Goal: Transaction & Acquisition: Purchase product/service

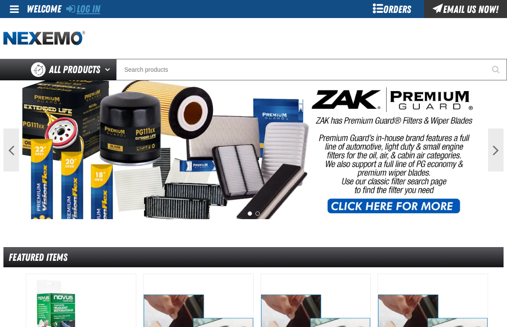
click at [85, 12] on link "Log In" at bounding box center [83, 9] width 34 height 12
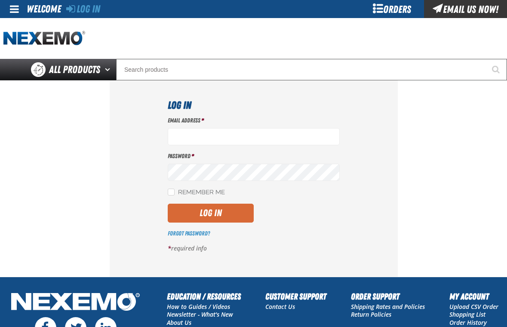
type input "[EMAIL_ADDRESS][DOMAIN_NAME]"
click at [236, 217] on button "Log In" at bounding box center [211, 213] width 86 height 19
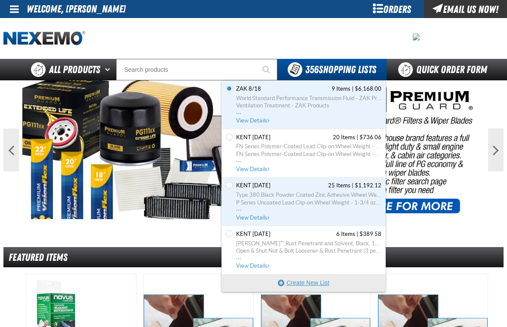
click at [310, 282] on button "Create New List" at bounding box center [303, 282] width 163 height 17
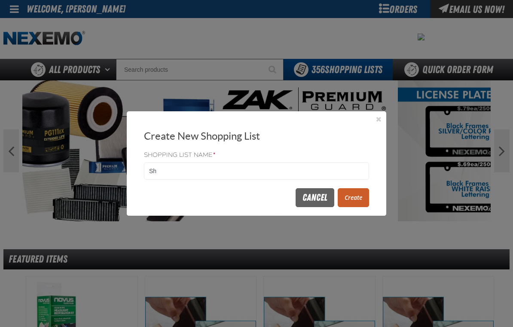
type input "S"
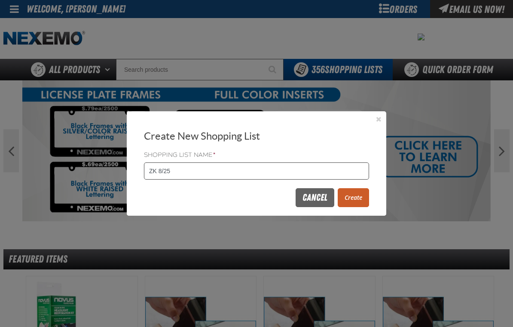
click at [154, 173] on input "ZK 8/25" at bounding box center [256, 171] width 225 height 17
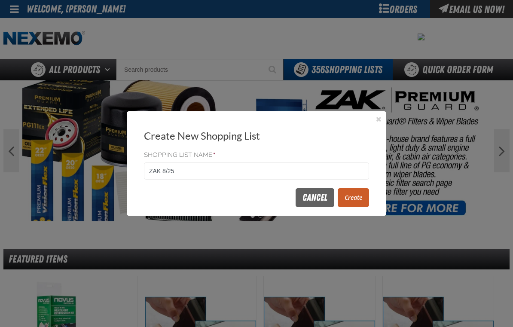
type input "ZAK 8/25"
click at [363, 197] on button "Create" at bounding box center [353, 197] width 31 height 19
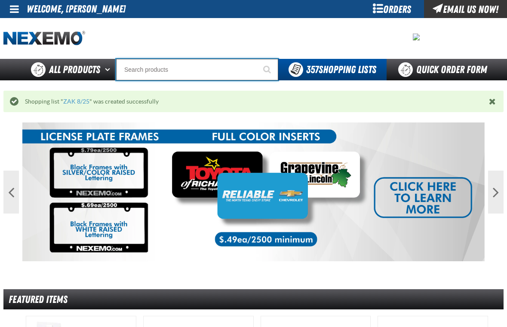
click at [192, 70] on input "Search" at bounding box center [197, 69] width 162 height 21
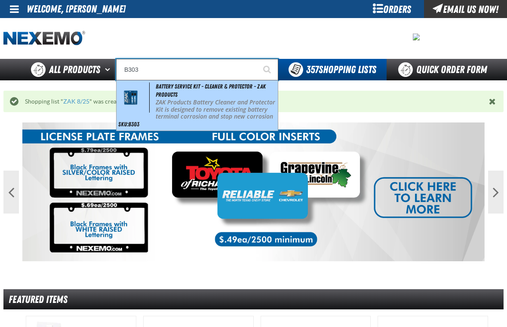
click at [196, 88] on span "Battery Service Kit - Cleaner & Protector - ZAK Products" at bounding box center [211, 90] width 110 height 15
type input "Battery Service Kit - Cleaner & Protector - ZAK Products"
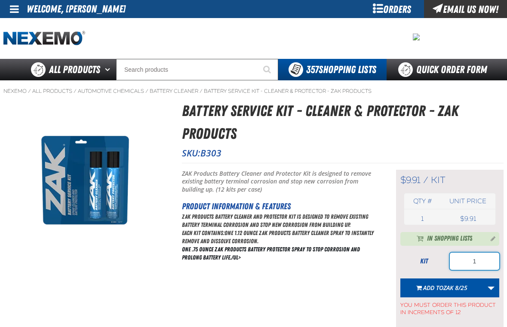
drag, startPoint x: 485, startPoint y: 260, endPoint x: 453, endPoint y: 260, distance: 31.4
click at [453, 260] on input "1" at bounding box center [474, 261] width 49 height 17
type input "60"
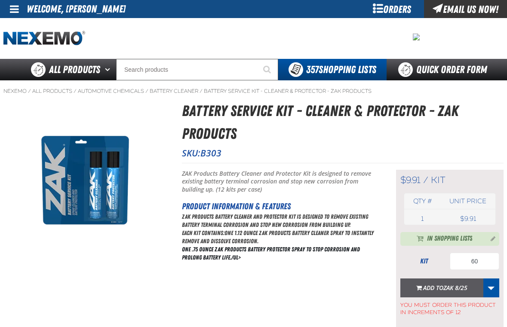
click at [456, 285] on span "ZAK 8/25" at bounding box center [455, 288] width 24 height 8
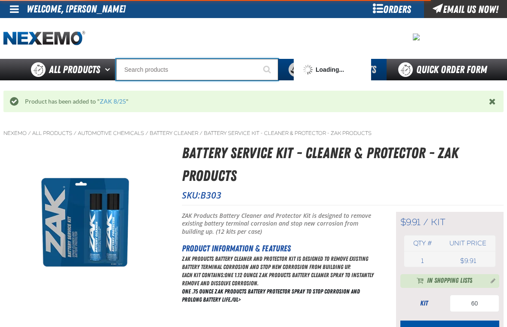
click at [152, 76] on input "Search" at bounding box center [197, 69] width 162 height 21
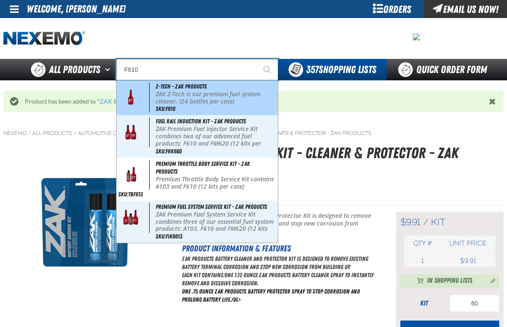
click at [178, 98] on p "ZAK Z-Tech is our premium fuel system cleaner. (24 bottles per case)" at bounding box center [216, 98] width 120 height 15
type input "Z-Tech - ZAK Products"
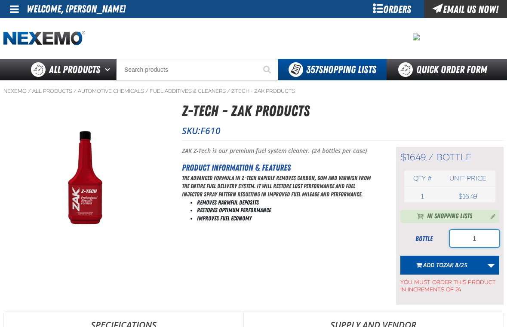
drag, startPoint x: 486, startPoint y: 244, endPoint x: 468, endPoint y: 244, distance: 18.5
click at [468, 244] on input "1" at bounding box center [474, 238] width 49 height 17
type input "48"
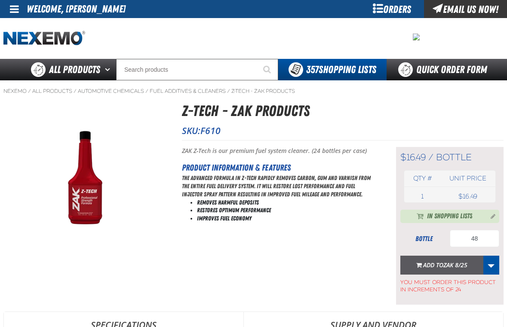
click at [462, 263] on span "ZAK 8/25" at bounding box center [455, 265] width 24 height 8
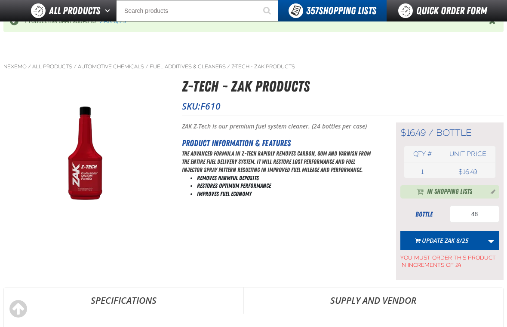
scroll to position [43, 0]
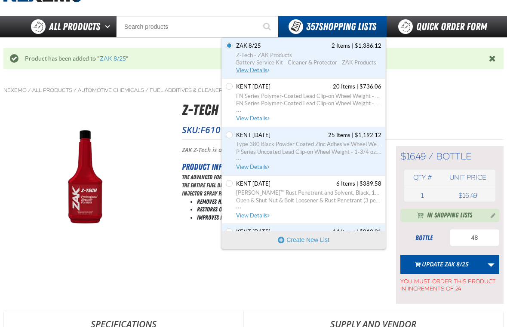
click at [268, 71] on span "ZAK 8/25 contains 2 items. Total cost is $1,386.12. Click to see all items, dis…" at bounding box center [268, 71] width 2 height 6
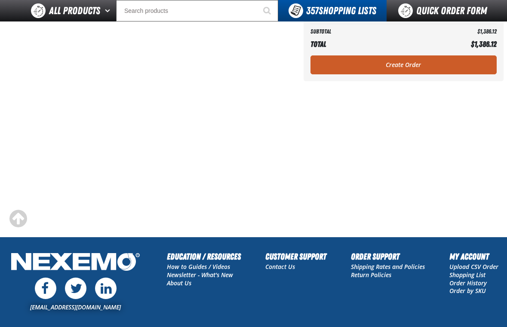
scroll to position [188, 0]
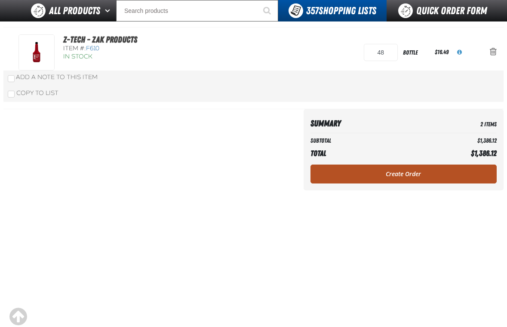
click at [326, 181] on link "Create Order" at bounding box center [403, 174] width 186 height 19
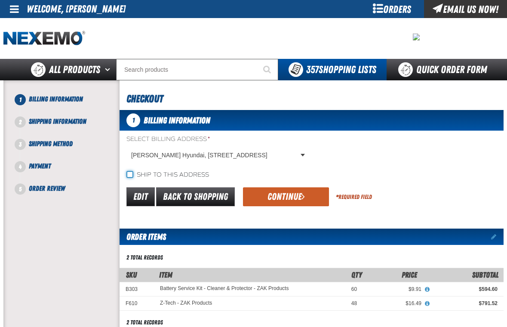
drag, startPoint x: 130, startPoint y: 177, endPoint x: 163, endPoint y: 197, distance: 38.8
click at [129, 177] on input "Ship to this address" at bounding box center [129, 174] width 7 height 7
checkbox input "true"
click at [258, 198] on button "Continue" at bounding box center [286, 196] width 86 height 19
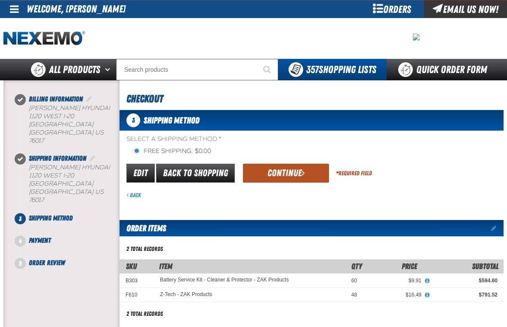
click at [273, 175] on button "Continue" at bounding box center [286, 173] width 86 height 19
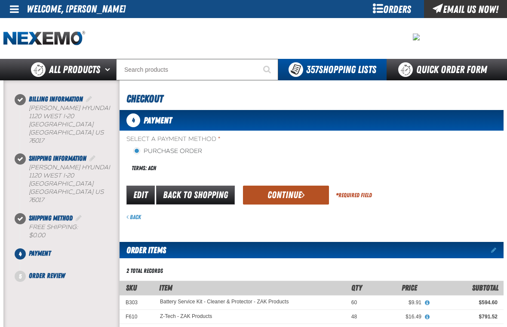
click at [267, 189] on button "Continue" at bounding box center [286, 195] width 86 height 19
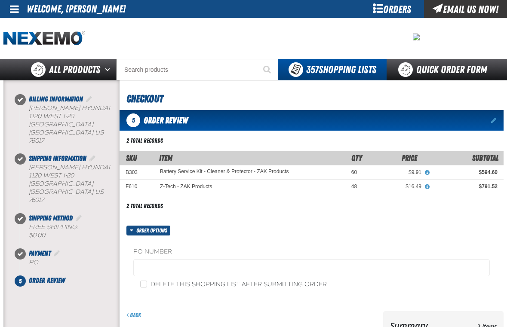
click at [163, 258] on fieldset "PO Number" at bounding box center [311, 264] width 356 height 33
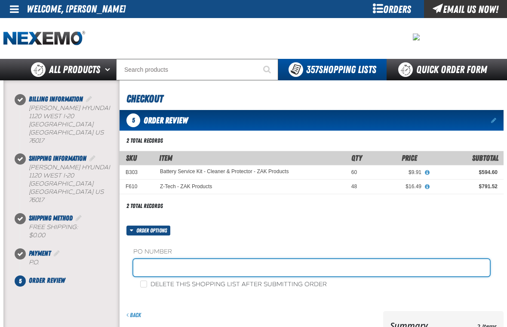
click at [165, 261] on input "text" at bounding box center [311, 267] width 356 height 17
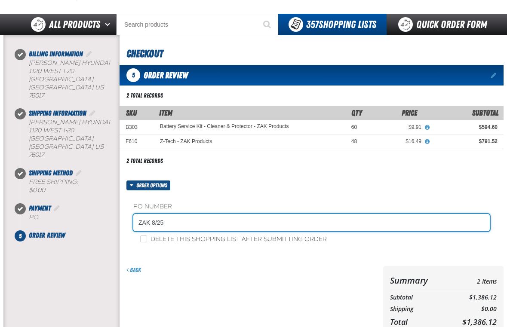
scroll to position [129, 0]
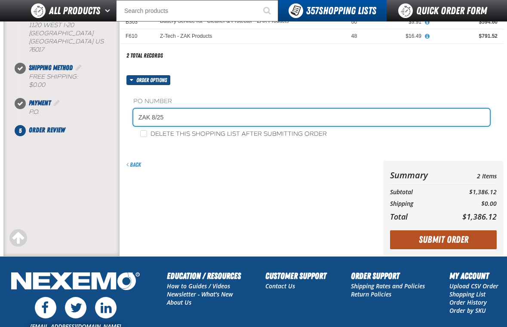
type input "ZAK 8/25"
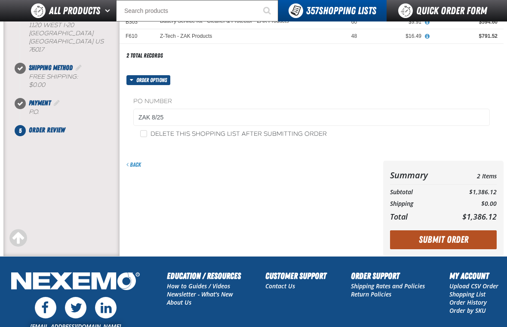
click at [429, 240] on button "Submit Order" at bounding box center [443, 239] width 107 height 19
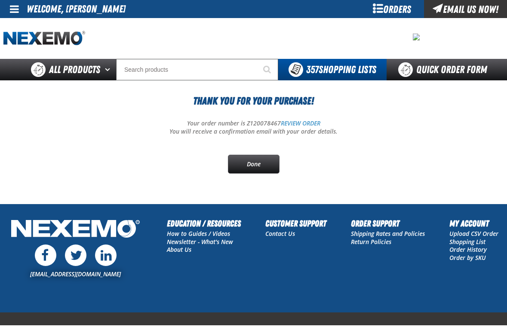
drag, startPoint x: 267, startPoint y: 164, endPoint x: 257, endPoint y: 141, distance: 25.5
click at [267, 164] on link "Done" at bounding box center [254, 164] width 52 height 19
